Goal: Information Seeking & Learning: Learn about a topic

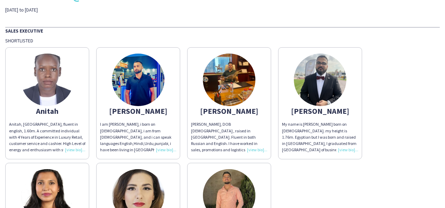
scroll to position [31, 0]
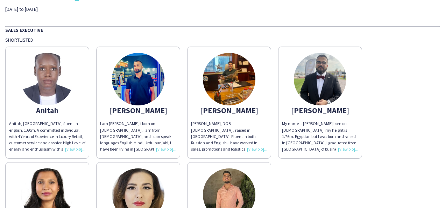
click at [49, 71] on img at bounding box center [47, 79] width 52 height 52
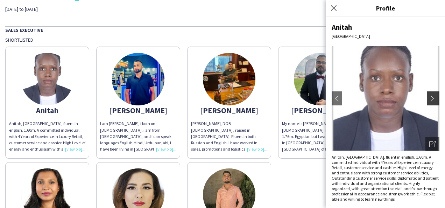
click at [432, 92] on button "chevron-right" at bounding box center [434, 98] width 14 height 14
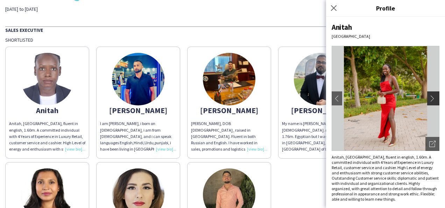
click at [429, 98] on app-icon "chevron-right" at bounding box center [434, 98] width 10 height 6
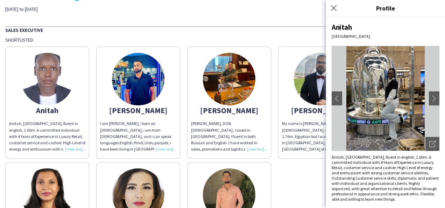
click at [276, 27] on div "Sales Executive" at bounding box center [222, 29] width 434 height 7
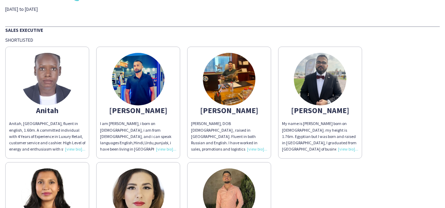
click at [134, 77] on img at bounding box center [138, 79] width 52 height 52
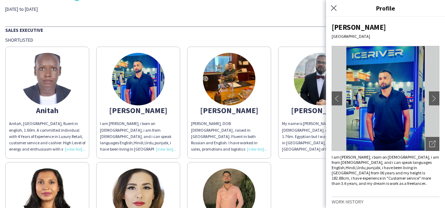
click at [229, 89] on img at bounding box center [229, 79] width 52 height 52
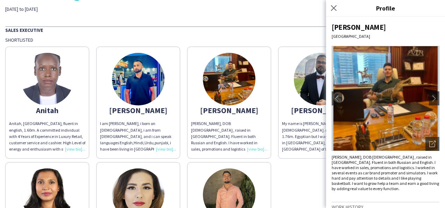
click at [306, 96] on img at bounding box center [320, 79] width 52 height 52
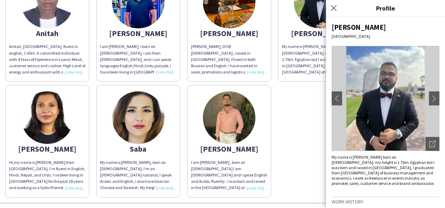
scroll to position [108, 0]
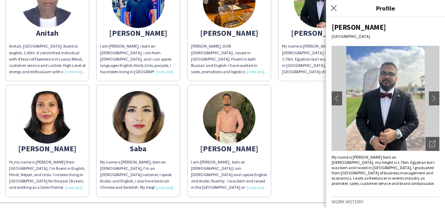
click at [244, 133] on img at bounding box center [229, 117] width 52 height 52
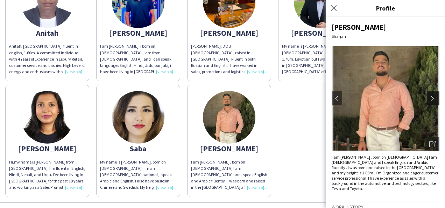
click at [429, 95] on app-icon "chevron-right" at bounding box center [434, 98] width 10 height 6
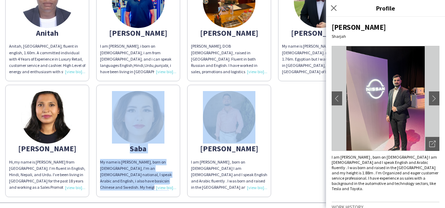
drag, startPoint x: 172, startPoint y: 102, endPoint x: 284, endPoint y: 99, distance: 111.9
click at [284, 99] on div "[PERSON_NAME], [GEOGRAPHIC_DATA], fluent in english, 1.60m. A committed individ…" at bounding box center [222, 81] width 434 height 231
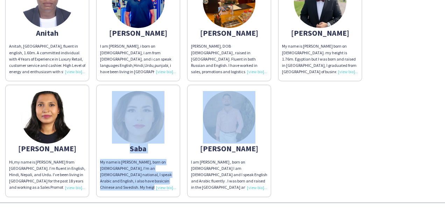
click at [235, 115] on img at bounding box center [229, 117] width 52 height 52
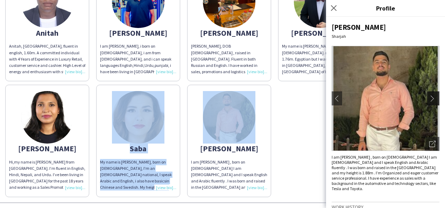
click at [429, 97] on app-icon "chevron-right" at bounding box center [434, 98] width 10 height 6
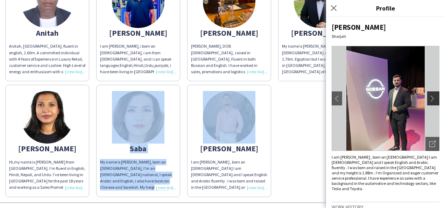
click at [429, 97] on app-icon "chevron-right" at bounding box center [434, 98] width 10 height 6
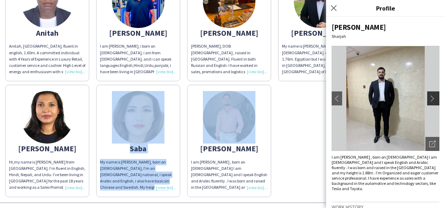
click at [429, 97] on app-icon "chevron-right" at bounding box center [434, 98] width 10 height 6
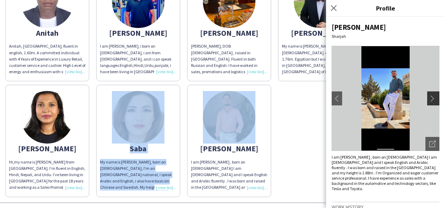
click at [429, 96] on app-icon "chevron-right" at bounding box center [434, 98] width 10 height 6
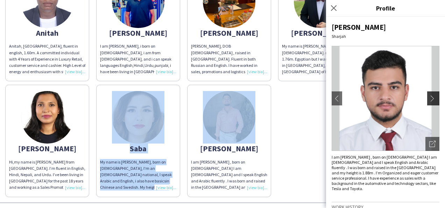
click at [429, 96] on app-icon "chevron-right" at bounding box center [434, 98] width 10 height 6
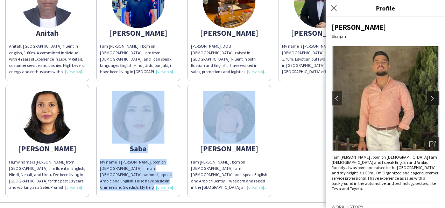
click at [429, 96] on app-icon "chevron-right" at bounding box center [434, 98] width 10 height 6
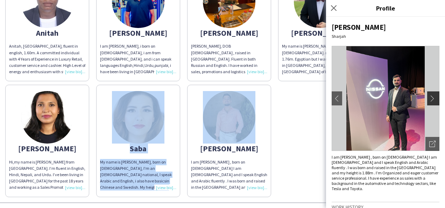
click at [429, 96] on app-icon "chevron-right" at bounding box center [434, 98] width 10 height 6
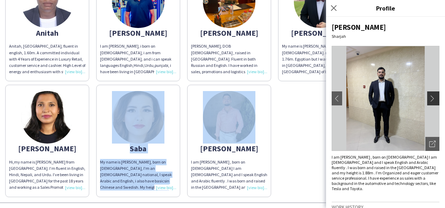
click at [429, 96] on app-icon "chevron-right" at bounding box center [434, 98] width 10 height 6
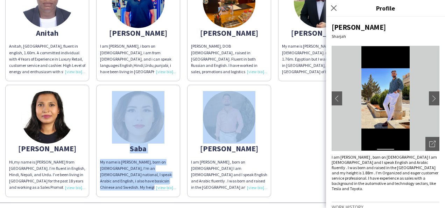
click at [139, 111] on img at bounding box center [138, 117] width 52 height 52
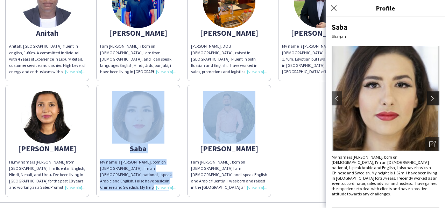
click at [429, 100] on app-icon "chevron-right" at bounding box center [434, 98] width 10 height 6
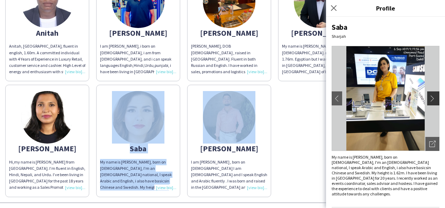
click at [429, 100] on app-icon "chevron-right" at bounding box center [434, 98] width 10 height 6
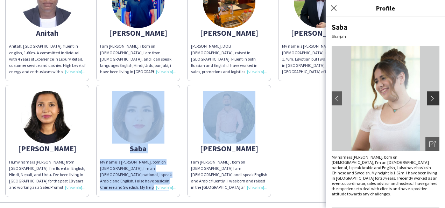
click at [429, 100] on app-icon "chevron-right" at bounding box center [434, 98] width 10 height 6
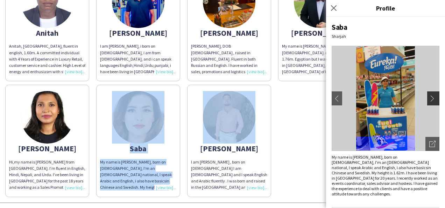
click at [429, 100] on app-icon "chevron-right" at bounding box center [434, 98] width 10 height 6
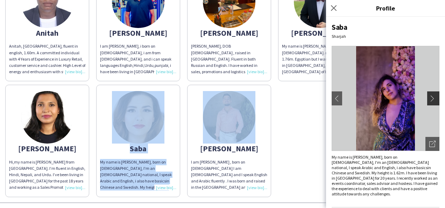
click at [429, 100] on app-icon "chevron-right" at bounding box center [434, 98] width 10 height 6
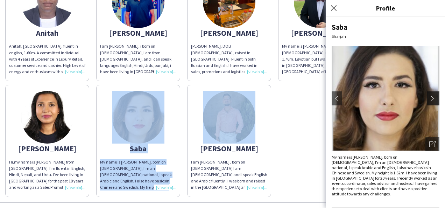
click at [429, 100] on app-icon "chevron-right" at bounding box center [434, 98] width 10 height 6
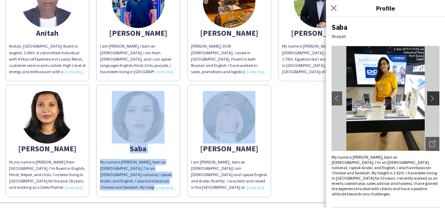
click at [429, 100] on app-icon "chevron-right" at bounding box center [434, 98] width 10 height 6
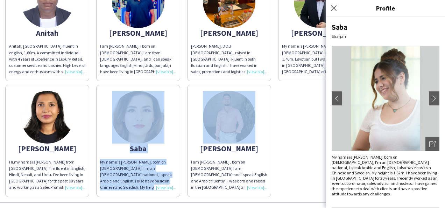
click at [236, 120] on img at bounding box center [229, 117] width 52 height 52
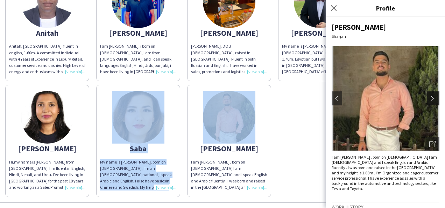
click at [429, 96] on app-icon "chevron-right" at bounding box center [434, 98] width 10 height 6
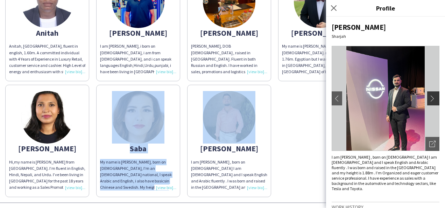
click at [429, 96] on app-icon "chevron-right" at bounding box center [434, 98] width 10 height 6
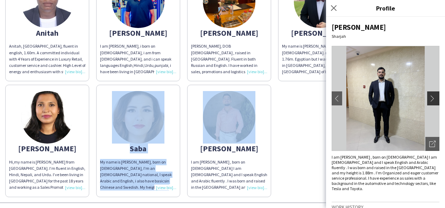
click at [429, 96] on app-icon "chevron-right" at bounding box center [434, 98] width 10 height 6
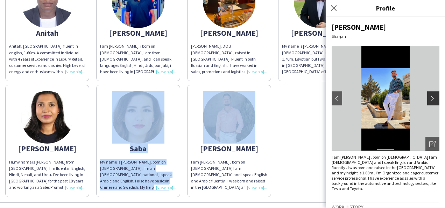
click at [429, 96] on app-icon "chevron-right" at bounding box center [434, 98] width 10 height 6
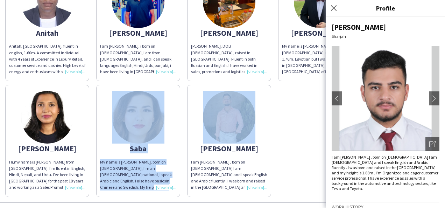
click at [61, 128] on img at bounding box center [47, 117] width 52 height 52
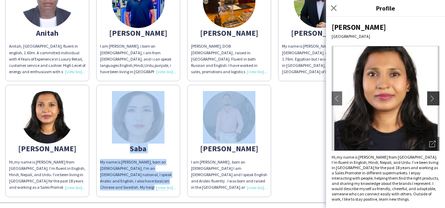
click at [431, 102] on button "chevron-right" at bounding box center [434, 98] width 14 height 14
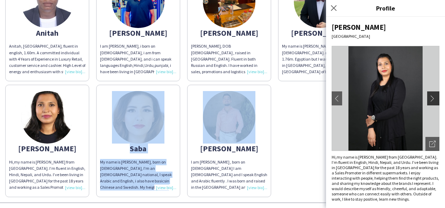
click at [431, 102] on button "chevron-right" at bounding box center [434, 98] width 14 height 14
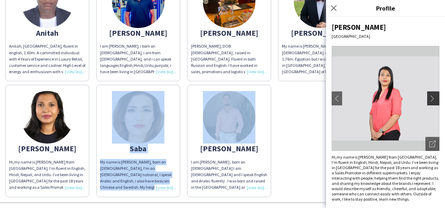
click at [431, 102] on button "chevron-right" at bounding box center [434, 98] width 14 height 14
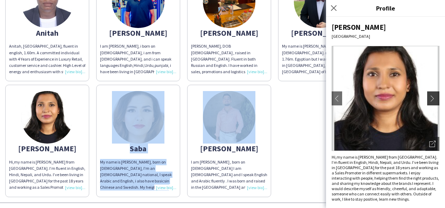
click at [431, 102] on button "chevron-right" at bounding box center [434, 98] width 14 height 14
